Goal: Task Accomplishment & Management: Manage account settings

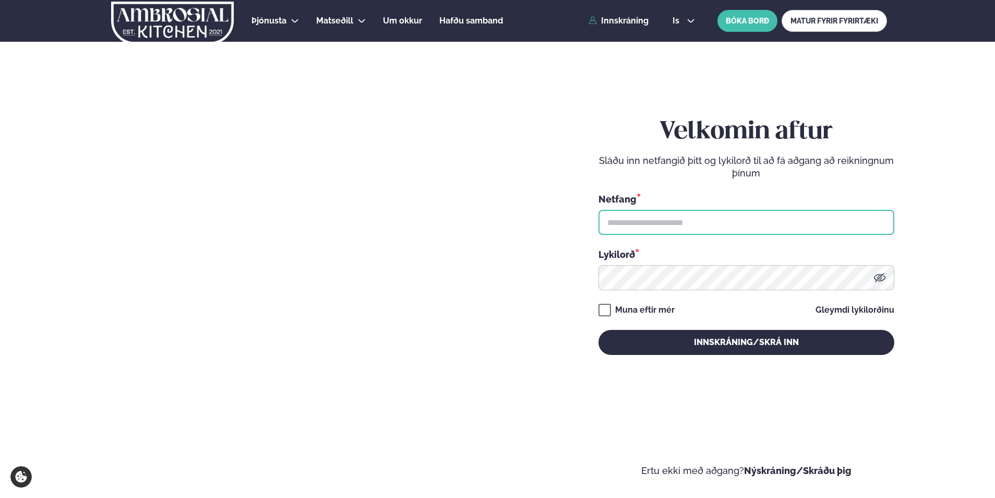
drag, startPoint x: 722, startPoint y: 228, endPoint x: 718, endPoint y: 223, distance: 6.3
click at [722, 228] on input "text" at bounding box center [747, 222] width 296 height 25
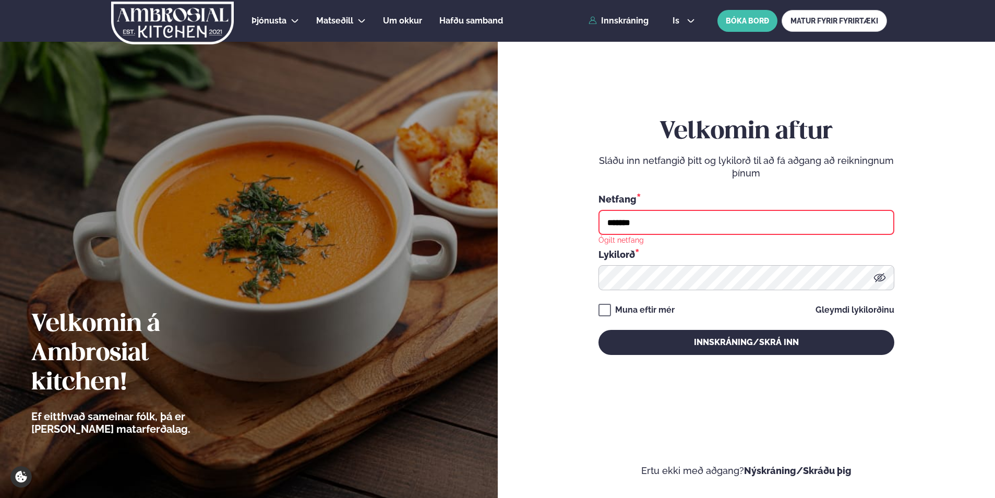
type input "**********"
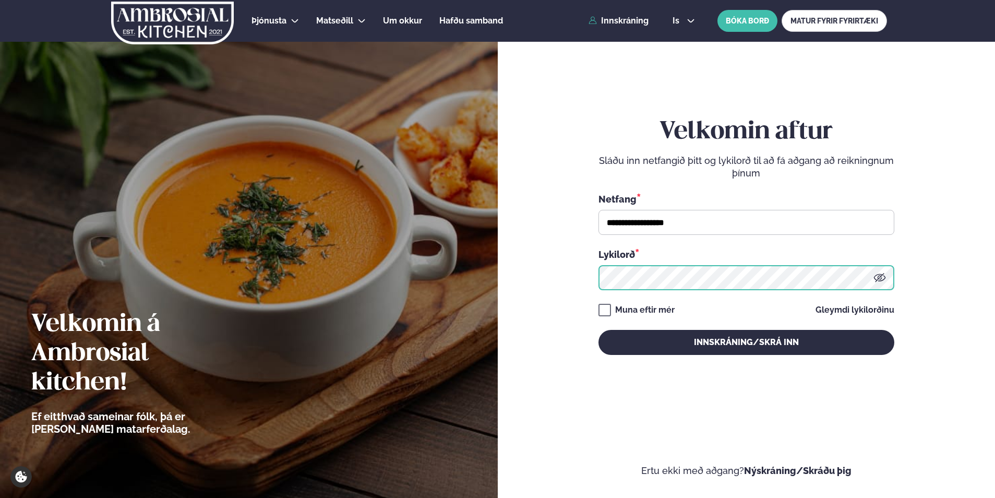
click at [599, 330] on button "Innskráning/Skrá inn" at bounding box center [747, 342] width 296 height 25
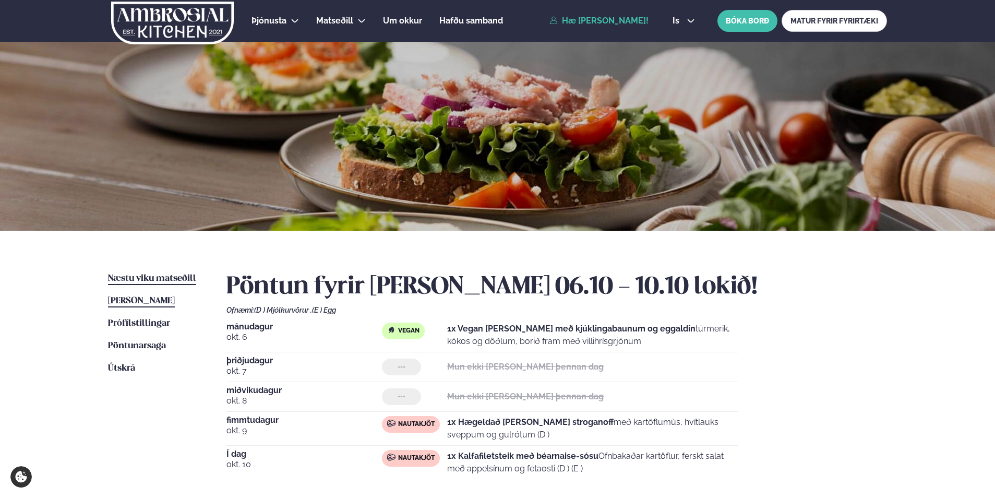
click at [162, 278] on span "Næstu viku matseðill" at bounding box center [152, 278] width 88 height 9
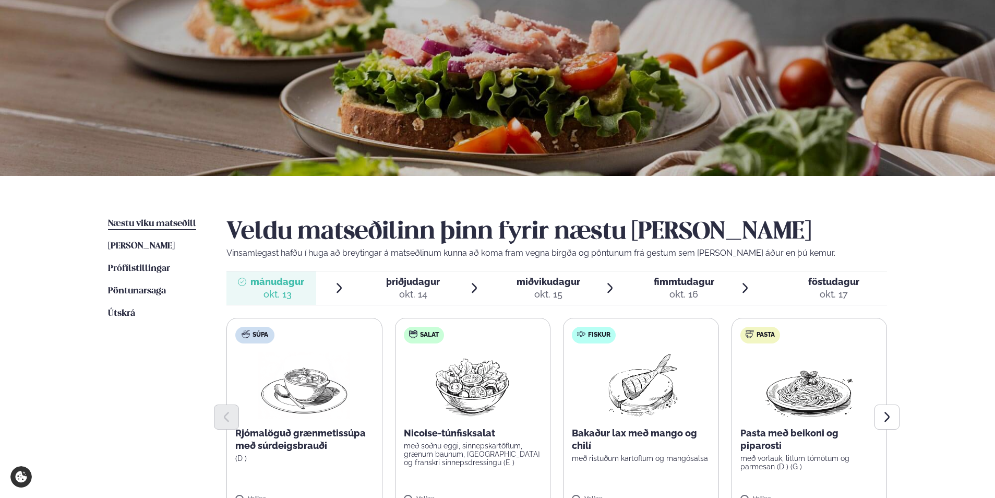
scroll to position [209, 0]
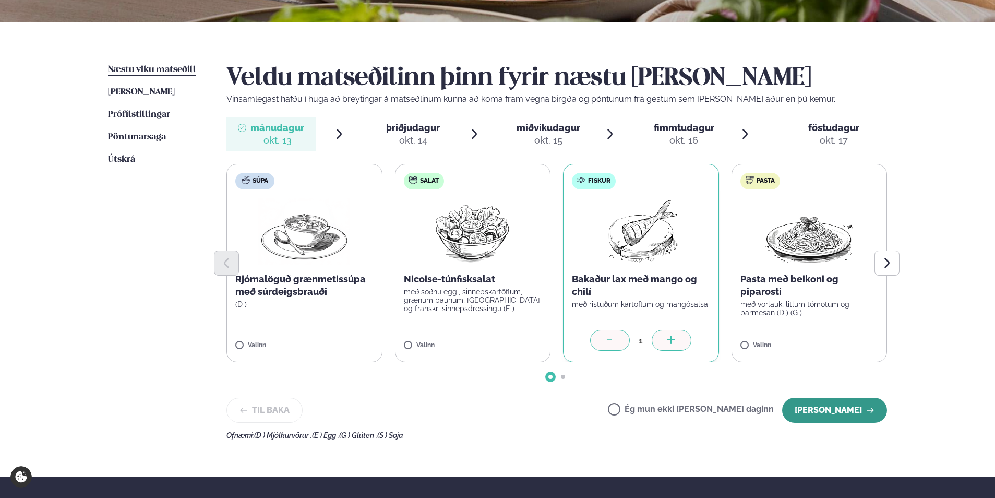
click at [829, 409] on button "[PERSON_NAME]" at bounding box center [835, 410] width 105 height 25
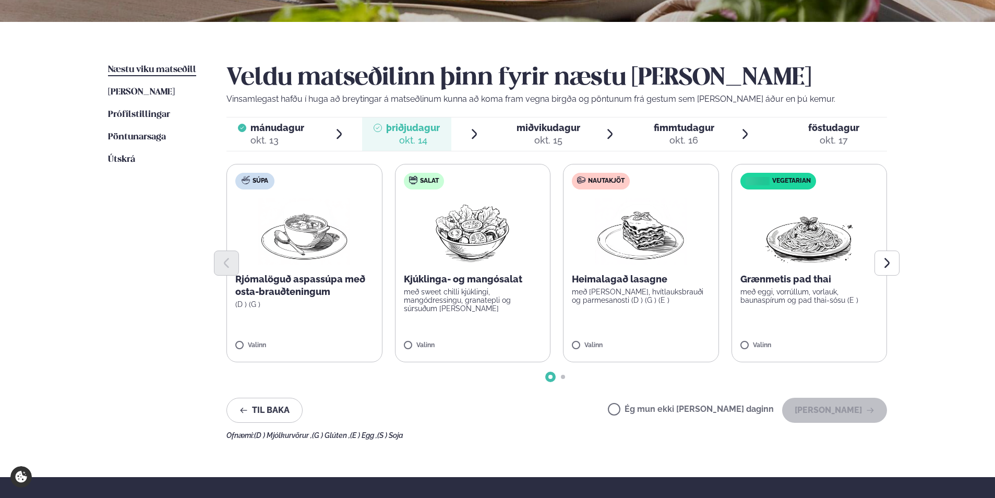
click at [649, 408] on label "Ég mun ekki [PERSON_NAME] daginn" at bounding box center [691, 410] width 166 height 11
click at [827, 413] on button "[PERSON_NAME]" at bounding box center [835, 410] width 105 height 25
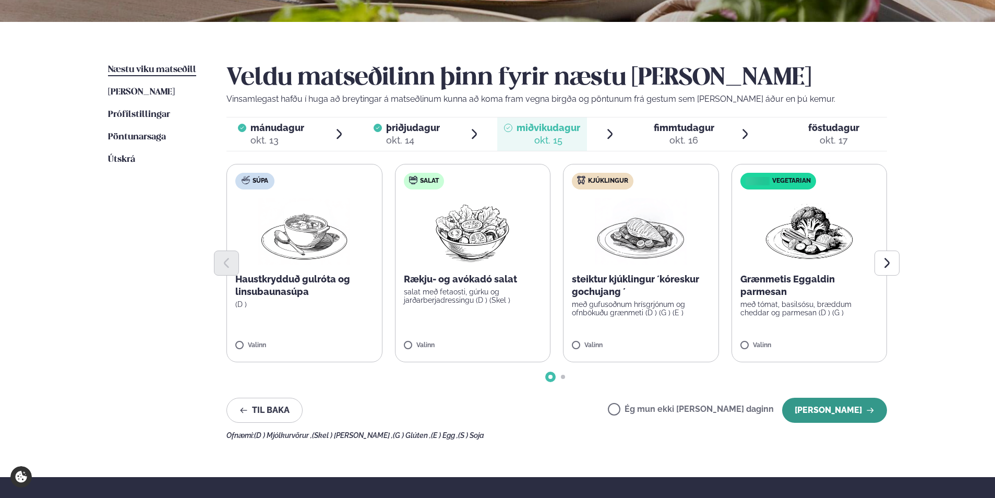
click at [836, 407] on button "[PERSON_NAME]" at bounding box center [835, 410] width 105 height 25
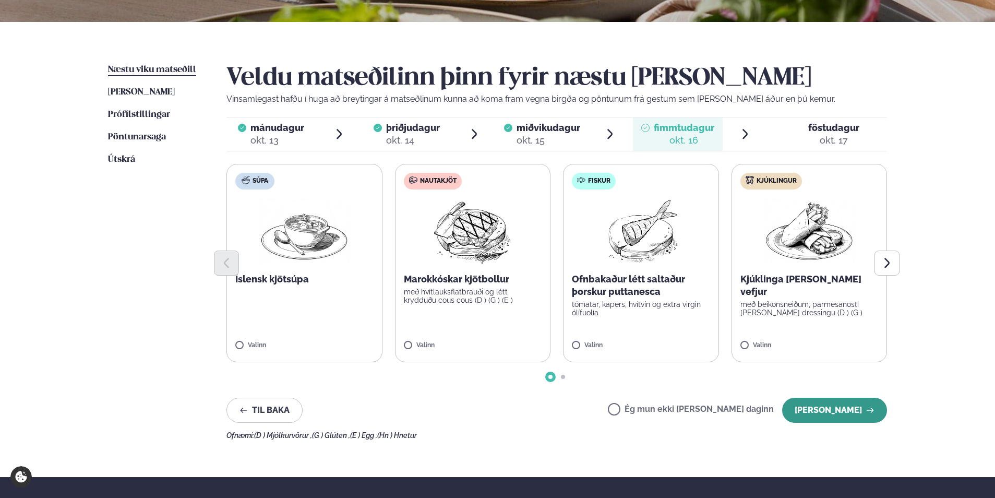
click at [839, 410] on button "[PERSON_NAME]" at bounding box center [835, 410] width 105 height 25
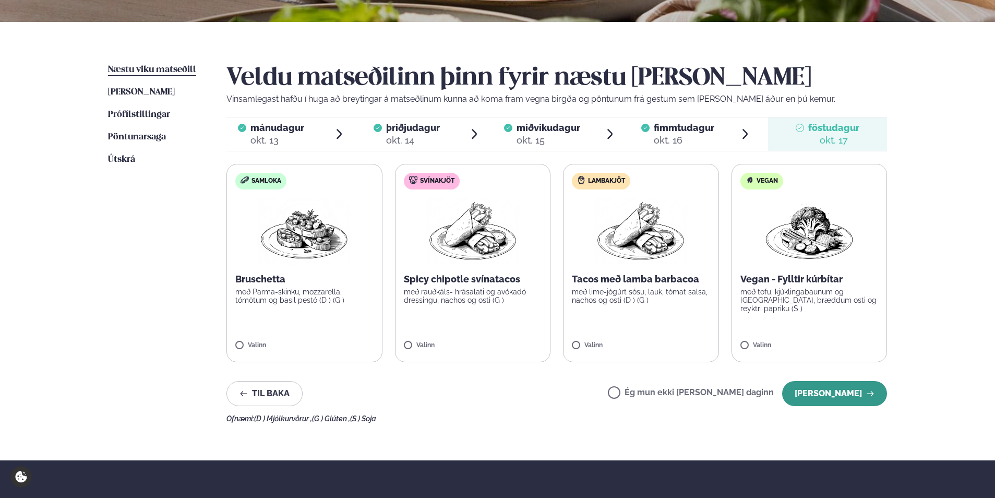
click at [816, 390] on button "[PERSON_NAME]" at bounding box center [835, 393] width 105 height 25
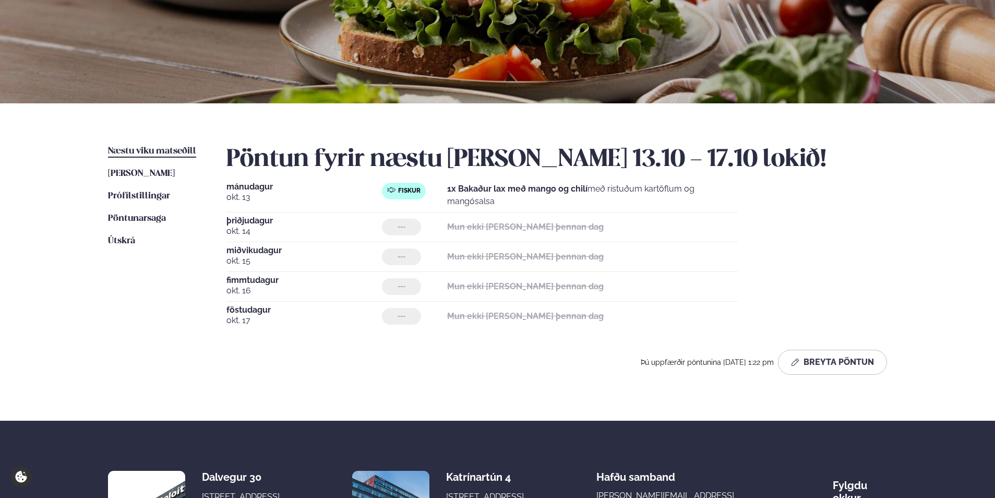
scroll to position [0, 0]
